Goal: Book appointment/travel/reservation

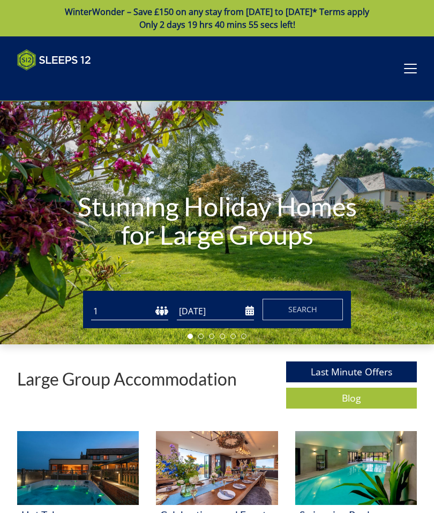
click at [126, 313] on select "1 2 3 4 5 6 7 8 9 10 11 12 13 14 15 16 17 18 19 20 21 22 23 24 25 26 27 28 29 3…" at bounding box center [129, 312] width 77 height 18
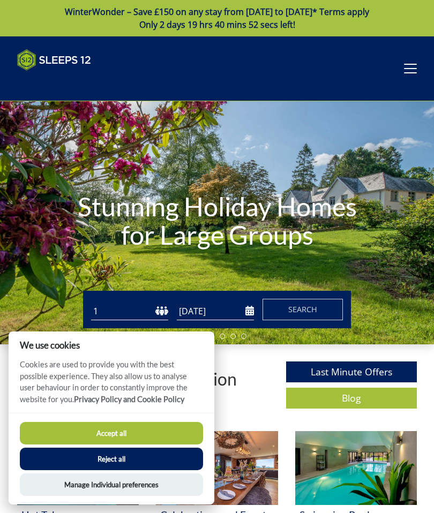
click at [118, 315] on select "1 2 3 4 5 6 7 8 9 10 11 12 13 14 15 16 17 18 19 20 21 22 23 24 25 26 27 28 29 3…" at bounding box center [129, 312] width 77 height 18
select select "13"
click at [198, 310] on input "[DATE]" at bounding box center [215, 312] width 77 height 18
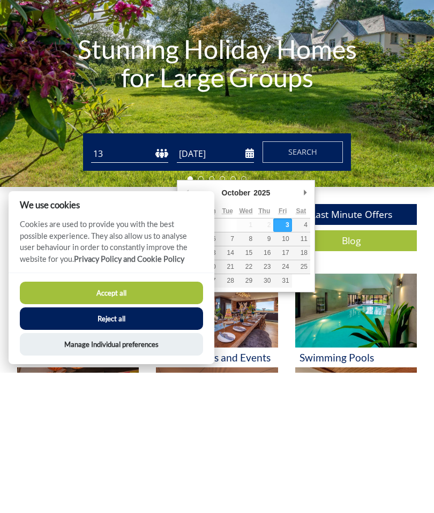
click at [94, 422] on button "Accept all" at bounding box center [111, 433] width 183 height 23
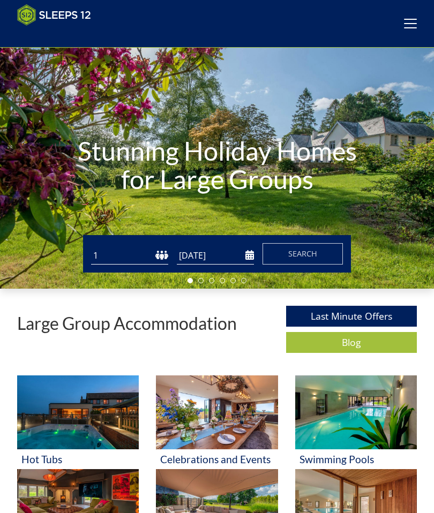
scroll to position [41, 0]
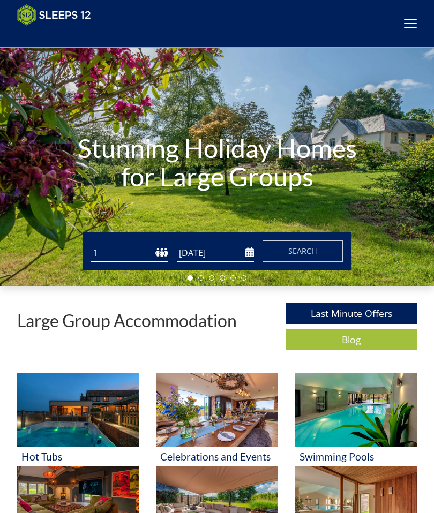
click at [246, 249] on input "[DATE]" at bounding box center [215, 253] width 77 height 18
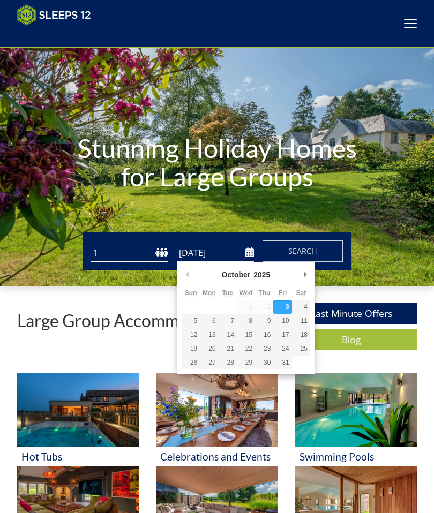
click at [244, 257] on input "[DATE]" at bounding box center [215, 253] width 77 height 18
type input "[DATE]"
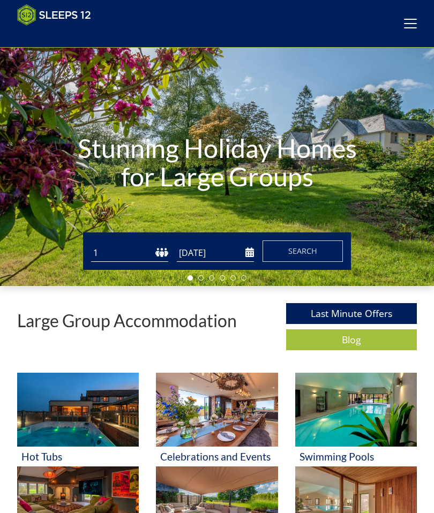
click at [318, 251] on button "Search" at bounding box center [303, 251] width 80 height 21
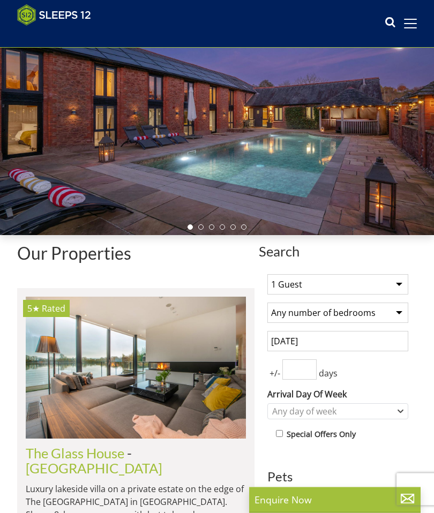
scroll to position [92, 0]
click at [385, 284] on select "1 Guest 2 Guests 3 Guests 4 Guests 5 Guests 6 Guests 7 Guests 8 Guests 9 Guests…" at bounding box center [337, 284] width 141 height 20
select select "13"
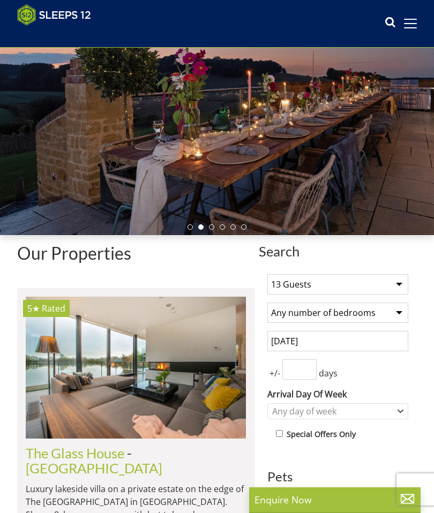
click at [397, 317] on select "Any number of bedrooms 4 Bedrooms 5 Bedrooms 6 Bedrooms 7 Bedrooms 8 Bedrooms 9…" at bounding box center [337, 313] width 141 height 20
select select "6"
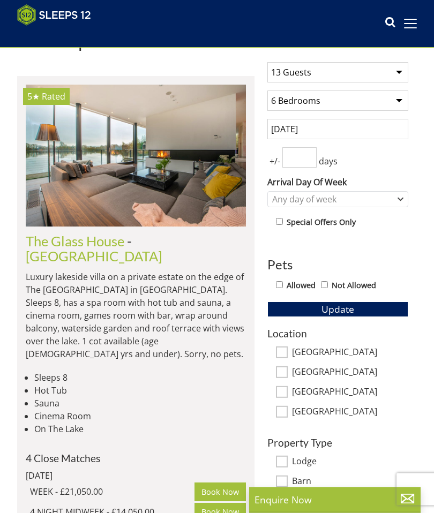
scroll to position [304, 0]
click at [370, 308] on button "Update" at bounding box center [337, 309] width 141 height 15
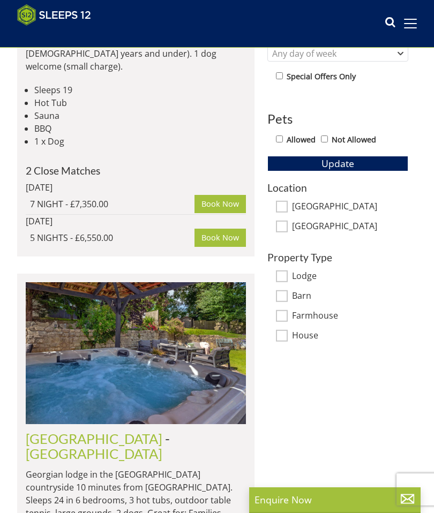
scroll to position [451, 0]
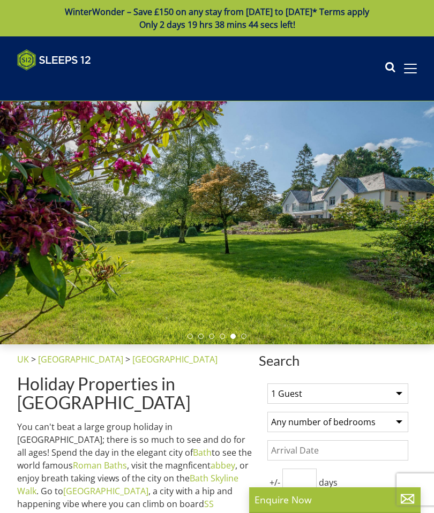
select select "13"
select select "6"
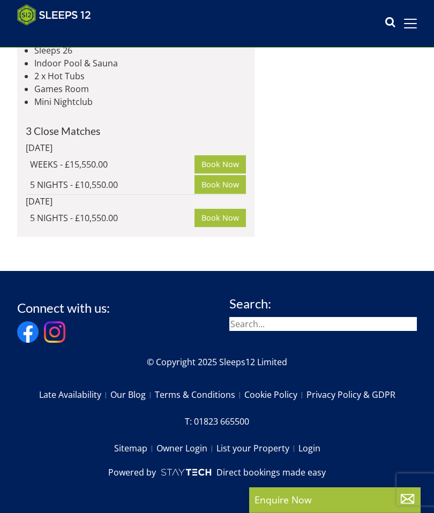
scroll to position [1452, 0]
